Goal: Find contact information: Find contact information

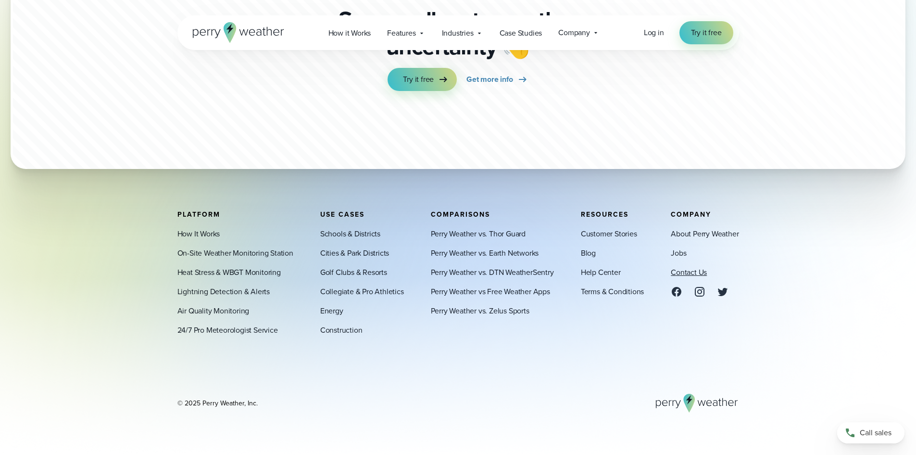
scroll to position [3388, 0]
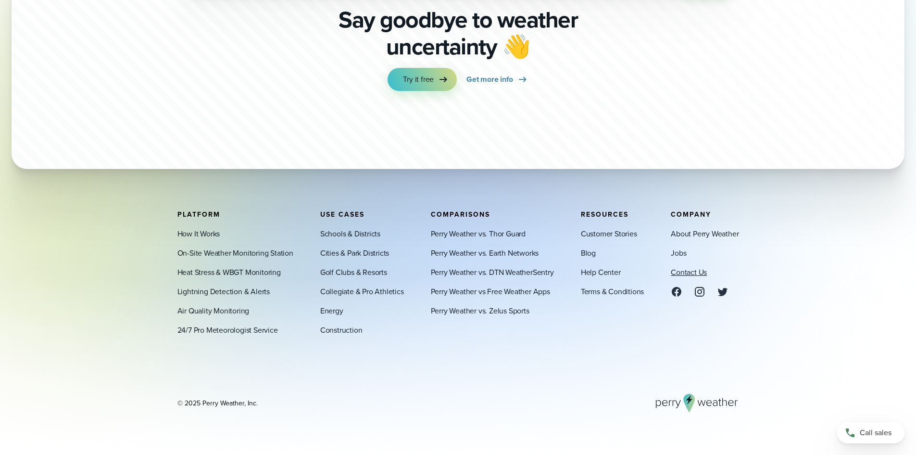
click at [684, 271] on link "Contact Us" at bounding box center [689, 272] width 36 height 12
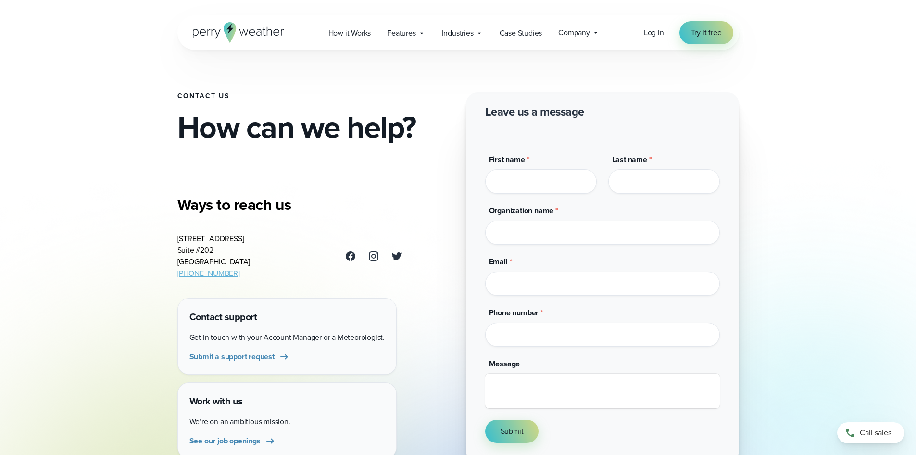
drag, startPoint x: 78, startPoint y: 4, endPoint x: 106, endPoint y: 17, distance: 31.4
click at [94, 19] on div "Open Menu Log in Try it free How it Works" at bounding box center [458, 32] width 916 height 35
click at [237, 39] on icon at bounding box center [238, 32] width 91 height 21
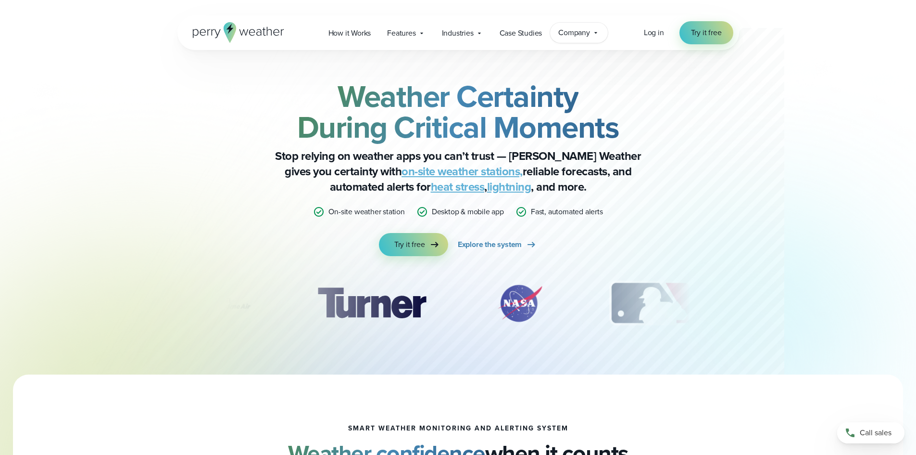
drag, startPoint x: 585, startPoint y: 37, endPoint x: 589, endPoint y: 58, distance: 22.0
click at [585, 37] on span "Company" at bounding box center [574, 33] width 32 height 12
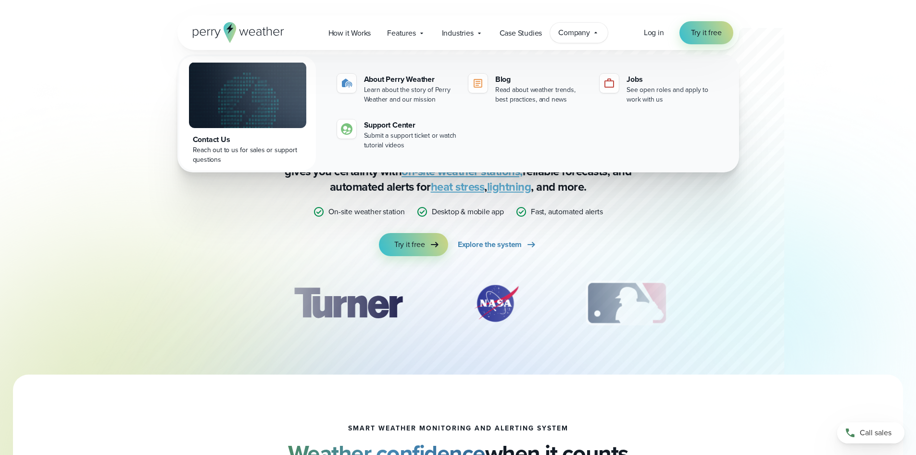
drag, startPoint x: 821, startPoint y: 89, endPoint x: 711, endPoint y: 244, distance: 189.8
click at [822, 89] on div "Weather Certainty During Critical Moments Stop relying on weather apps you can’…" at bounding box center [458, 187] width 916 height 374
